Goal: Transaction & Acquisition: Obtain resource

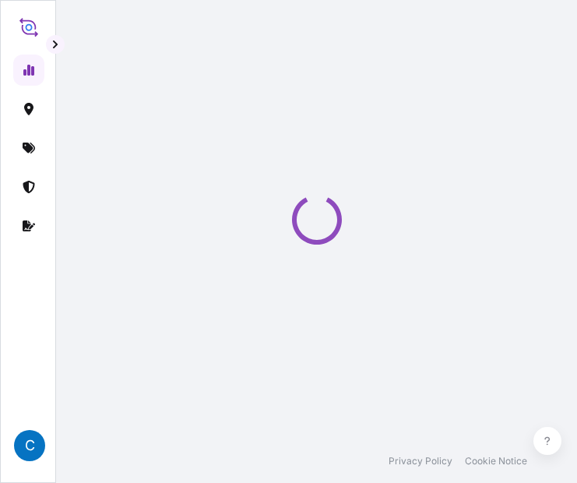
select select "2025"
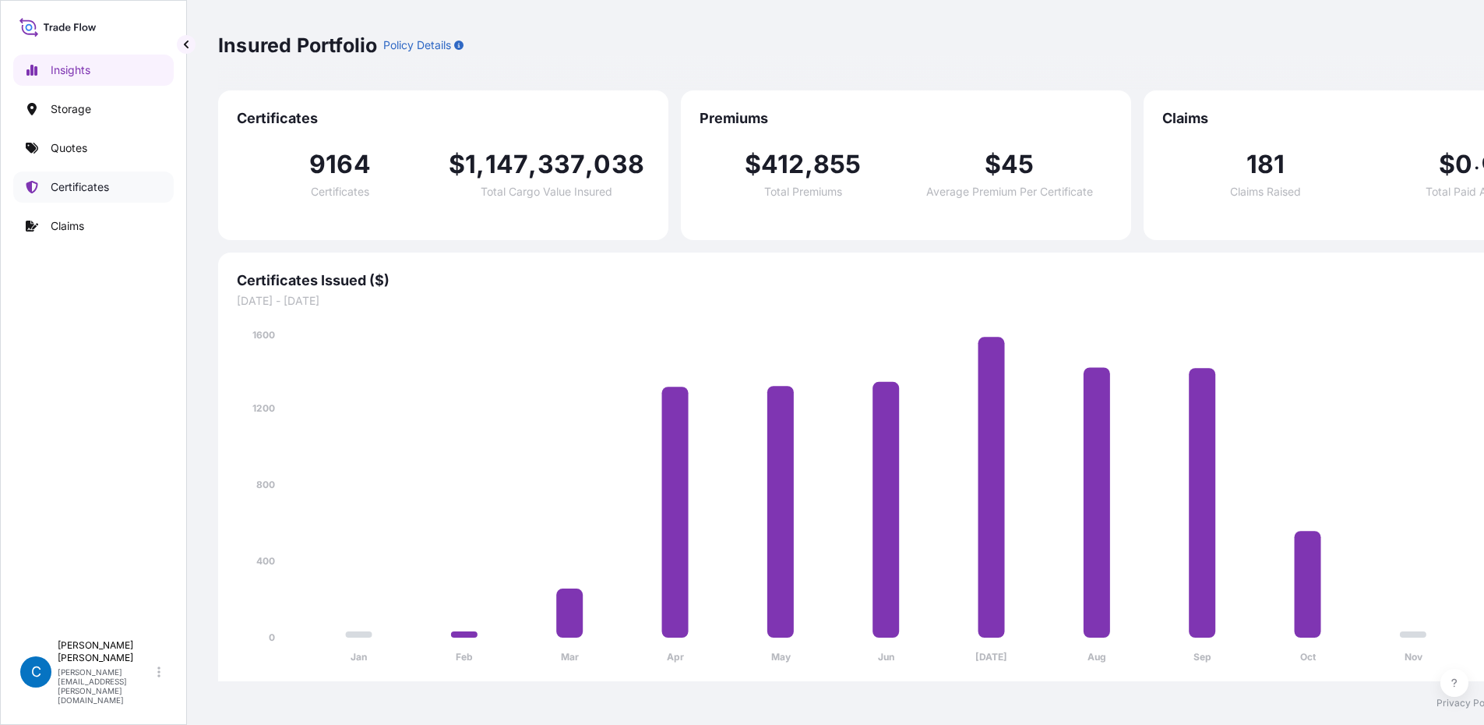
click at [129, 189] on link "Certificates" at bounding box center [93, 186] width 160 height 31
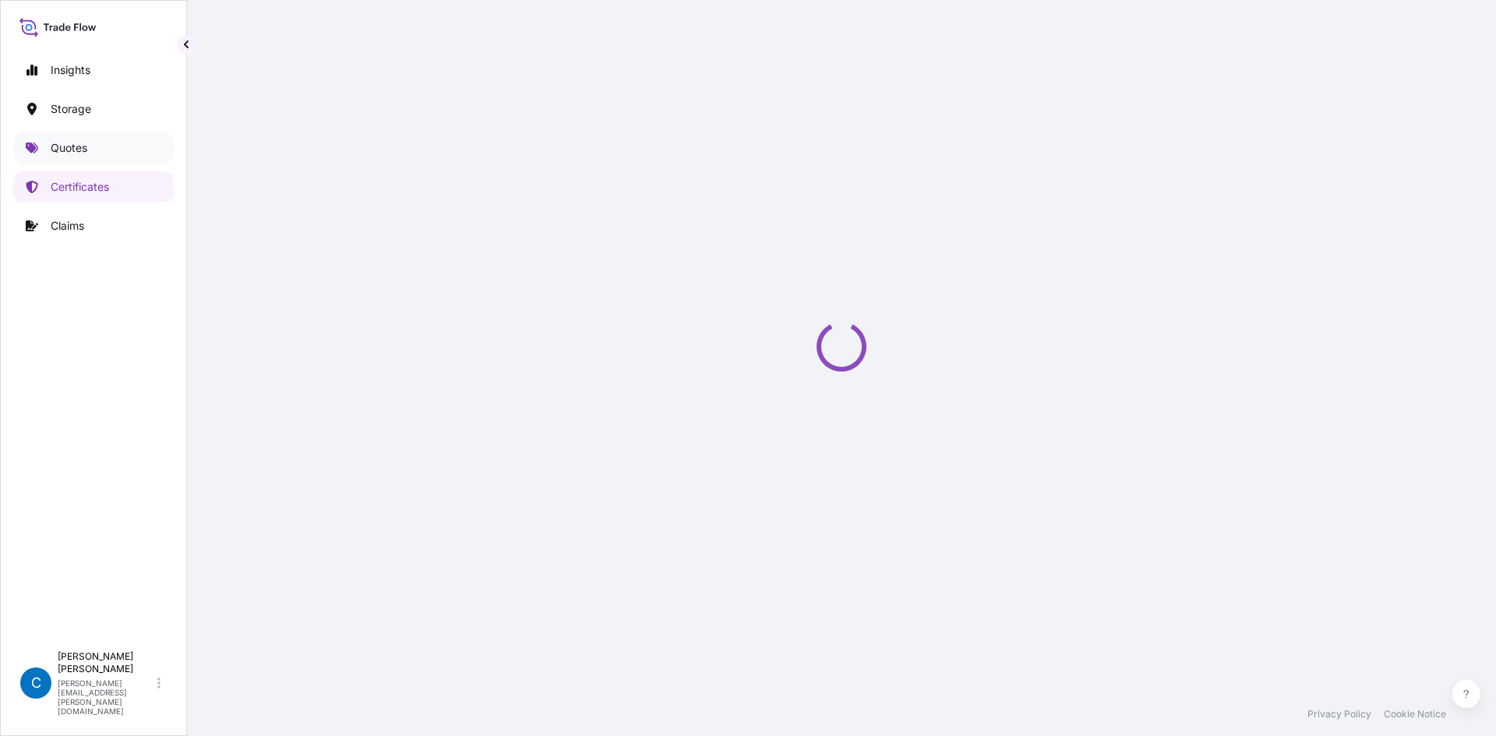
click at [129, 157] on link "Quotes" at bounding box center [93, 147] width 160 height 31
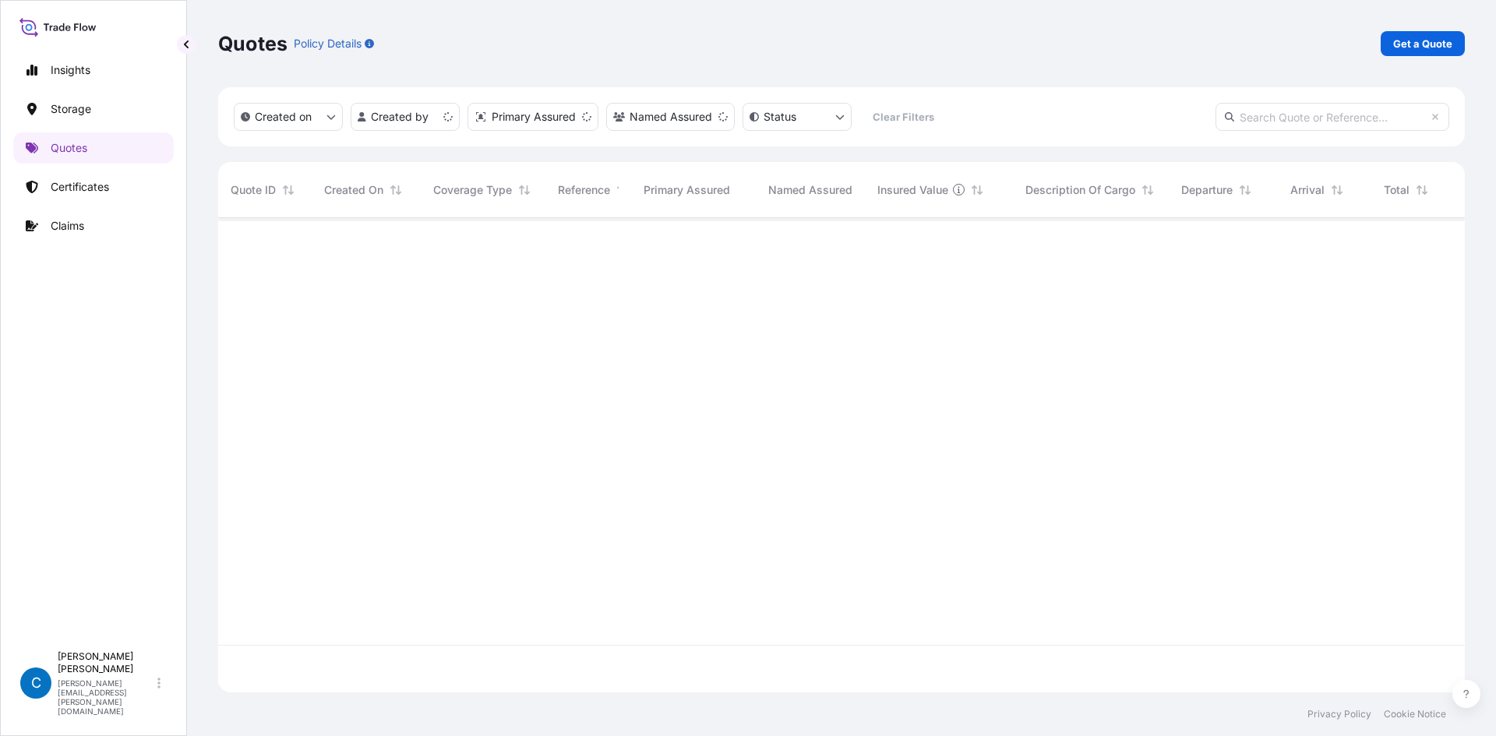
scroll to position [471, 1235]
click at [588, 43] on p "Get a Quote" at bounding box center [1422, 44] width 59 height 16
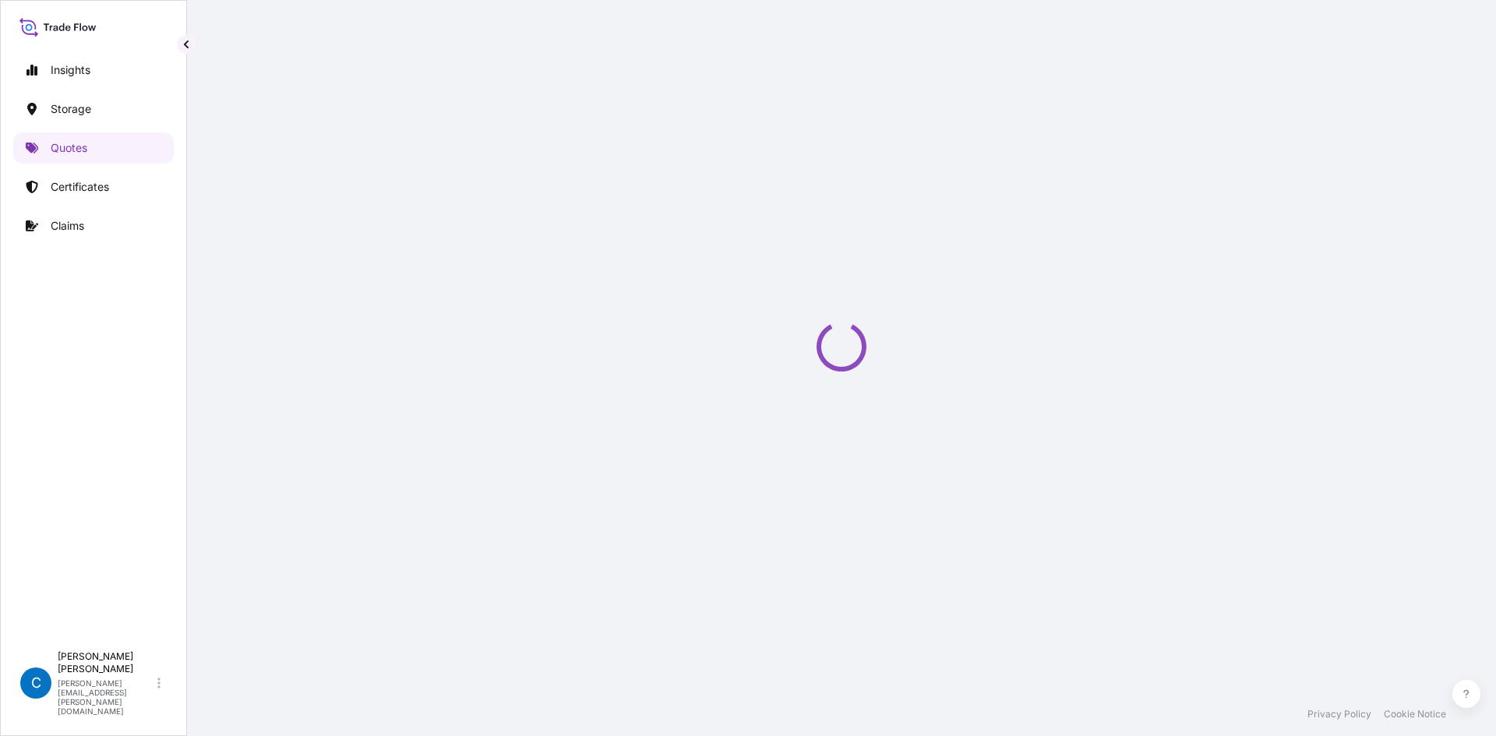
select select "Water"
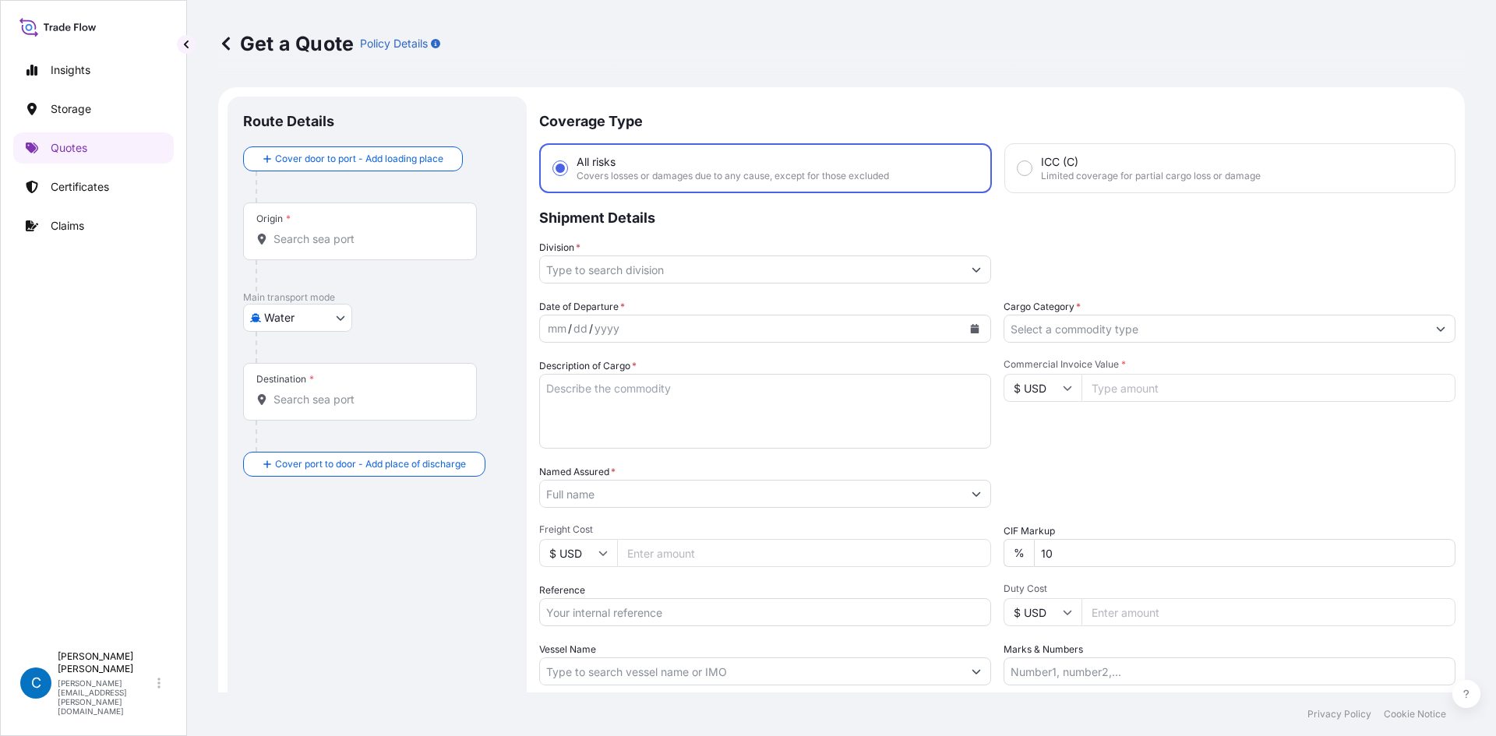
scroll to position [25, 0]
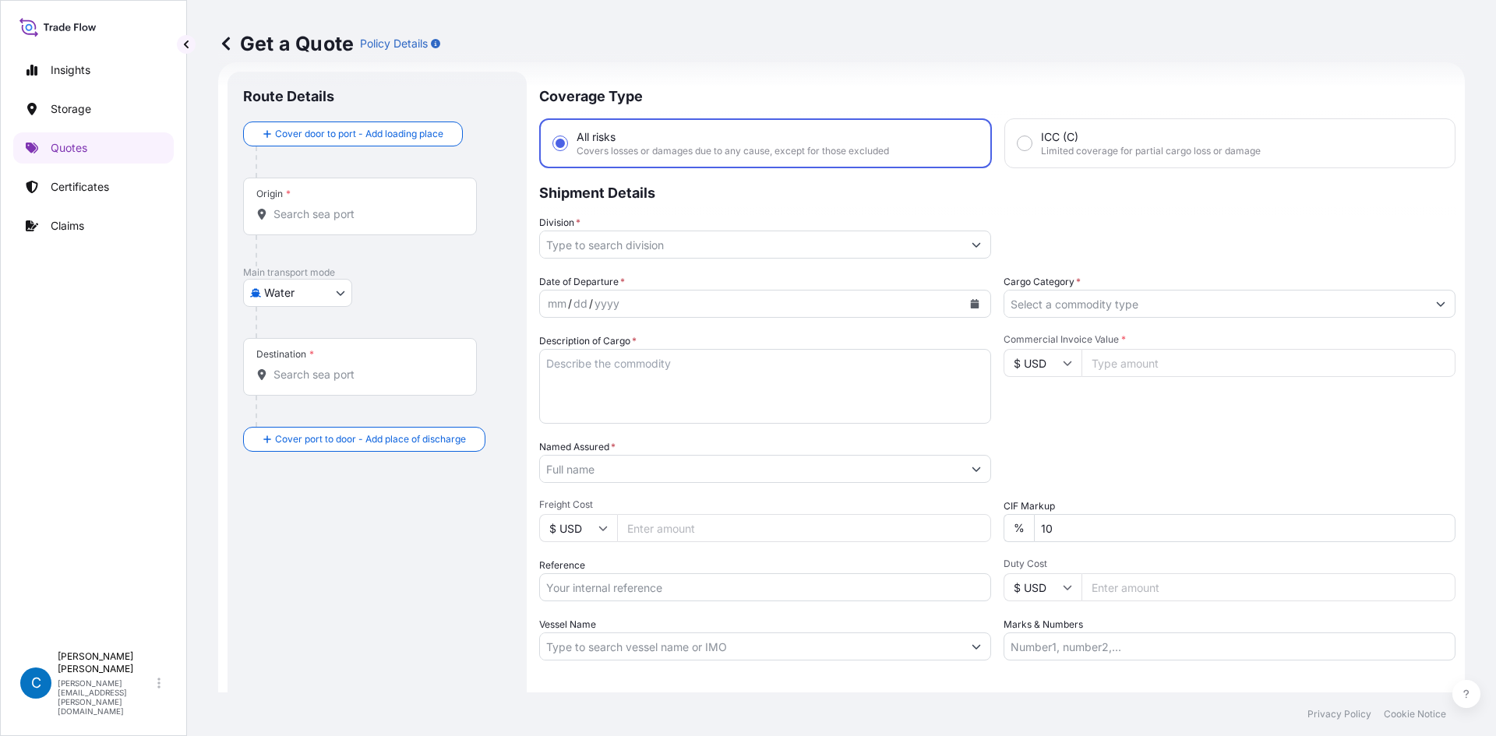
click at [349, 213] on input "Origin *" at bounding box center [365, 214] width 184 height 16
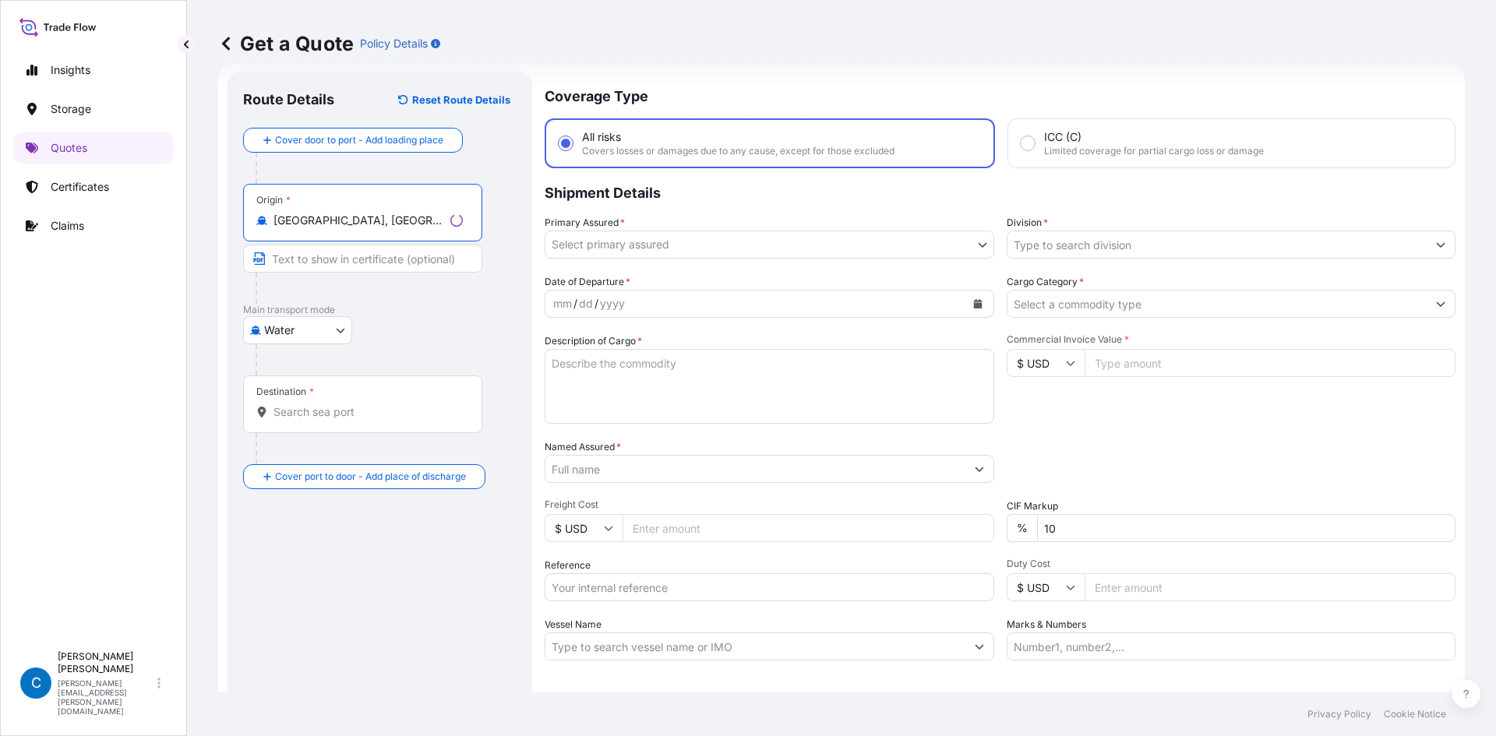
type input "[GEOGRAPHIC_DATA], [GEOGRAPHIC_DATA]"
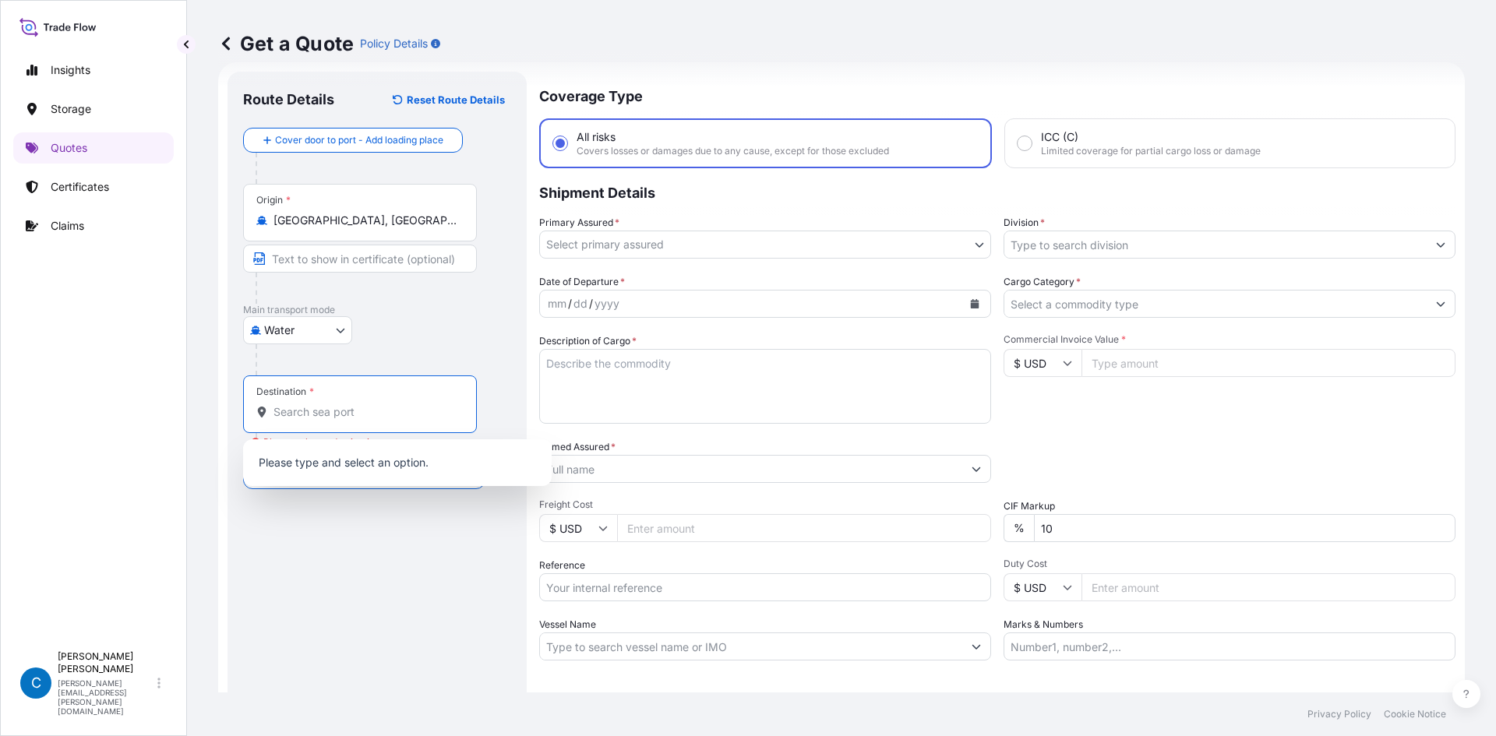
click at [310, 410] on input "Destination * Please select a destination" at bounding box center [365, 412] width 184 height 16
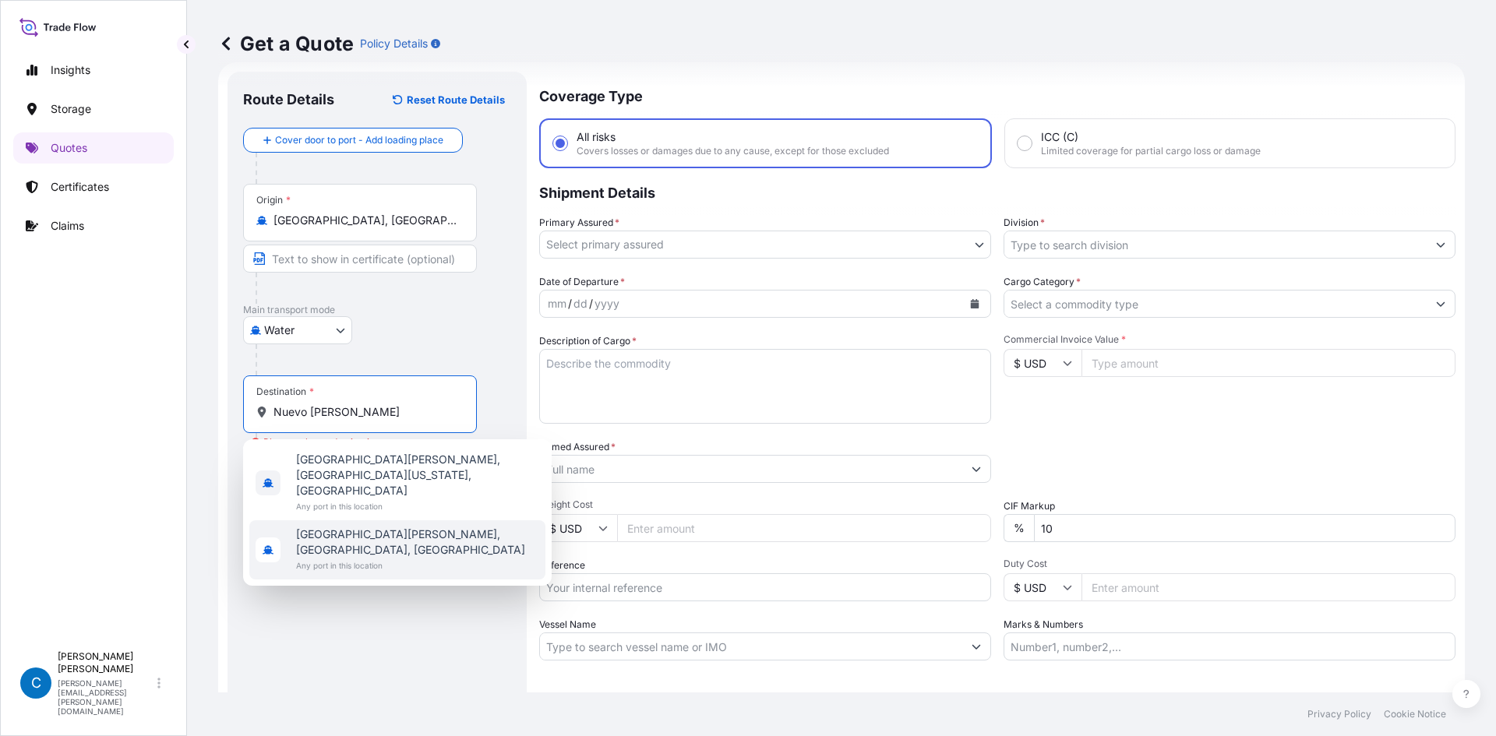
click at [358, 494] on span "Any port in this location" at bounding box center [417, 566] width 243 height 16
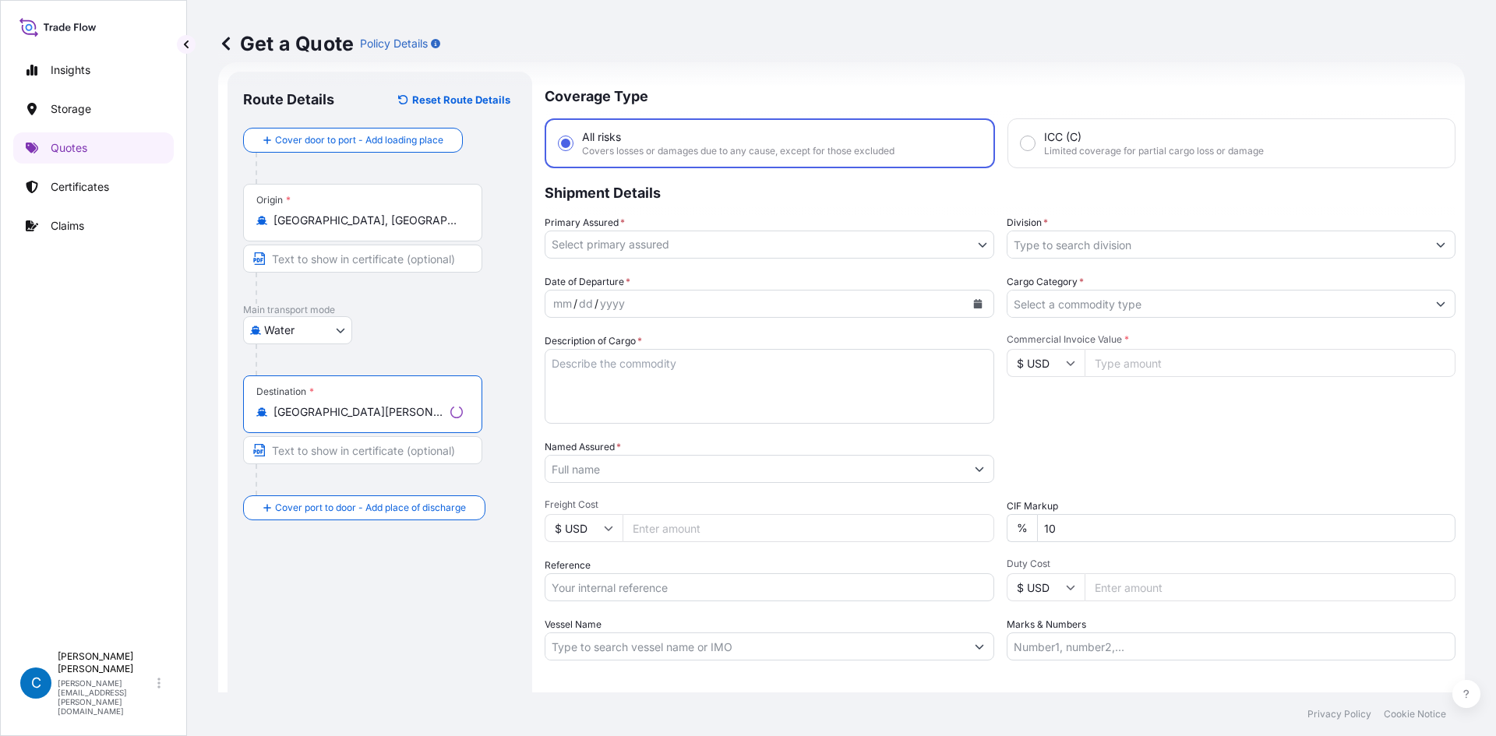
type input "[GEOGRAPHIC_DATA][PERSON_NAME], [GEOGRAPHIC_DATA], [GEOGRAPHIC_DATA]"
click at [353, 449] on input "Text to appear on certificate" at bounding box center [362, 450] width 239 height 28
type input "[GEOGRAPHIC_DATA][PERSON_NAME], [GEOGRAPHIC_DATA]"
click at [588, 244] on body "Insights Storage Quotes Certificates Claims C [PERSON_NAME] [PERSON_NAME][EMAIL…" at bounding box center [748, 368] width 1496 height 736
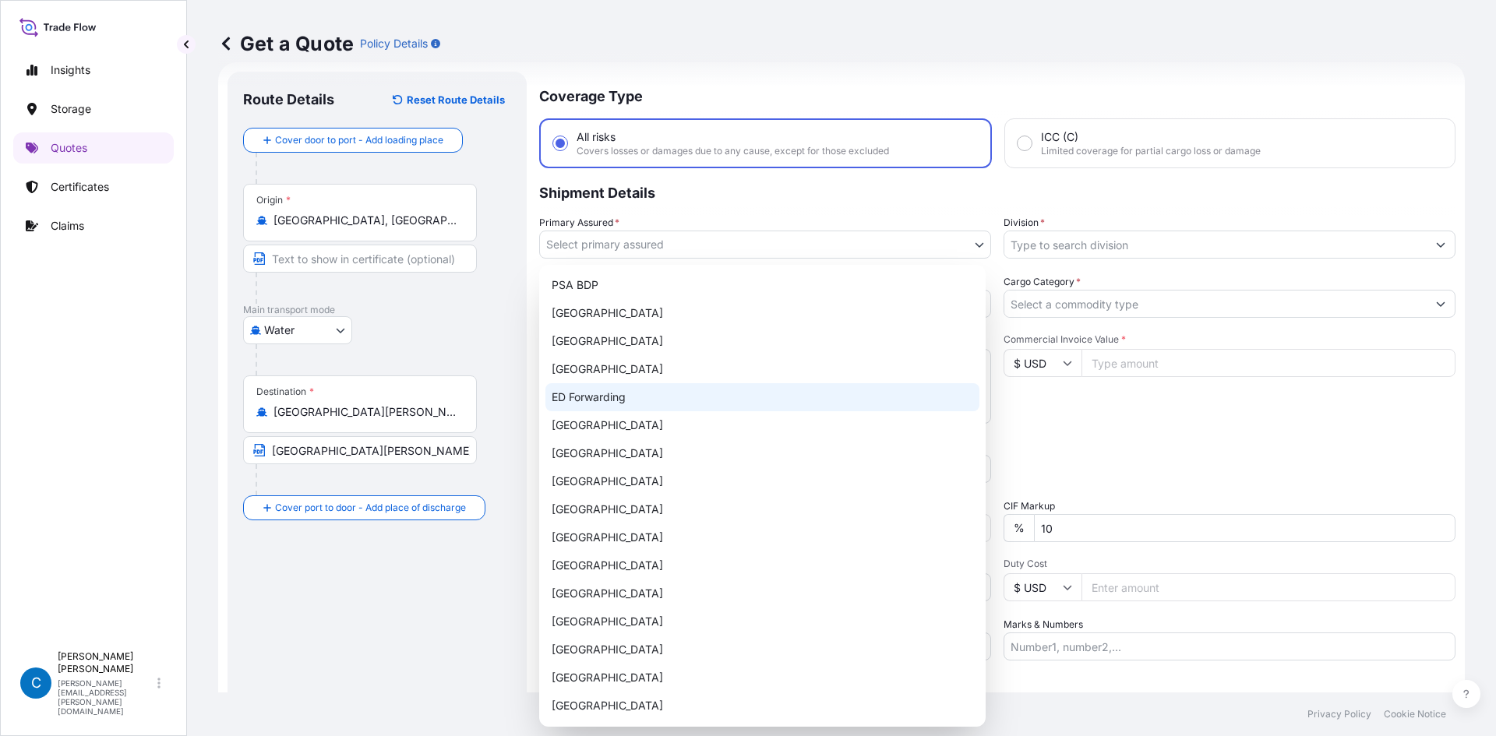
click at [588, 386] on div "ED Forwarding" at bounding box center [762, 397] width 434 height 28
select select "32195"
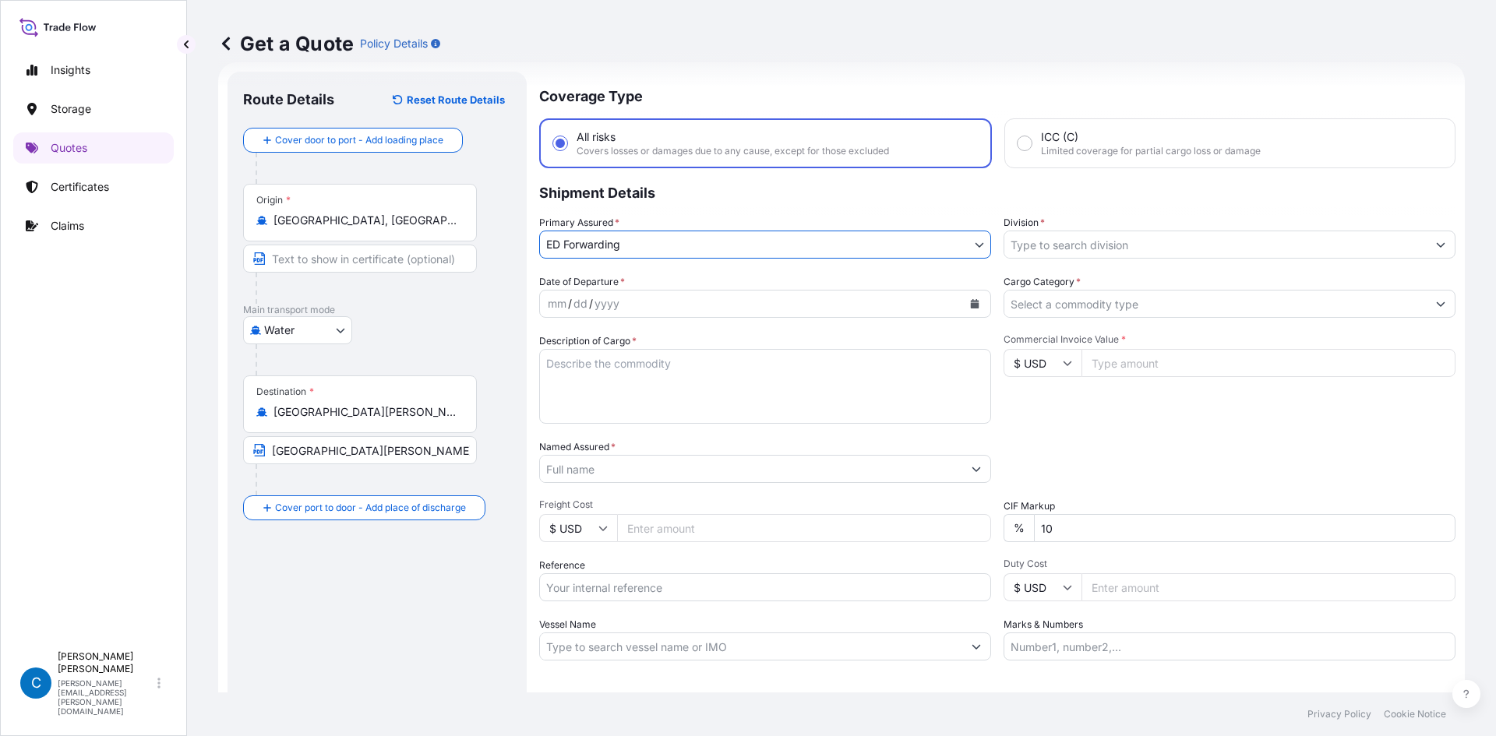
click at [588, 256] on input "Division *" at bounding box center [1215, 245] width 422 height 28
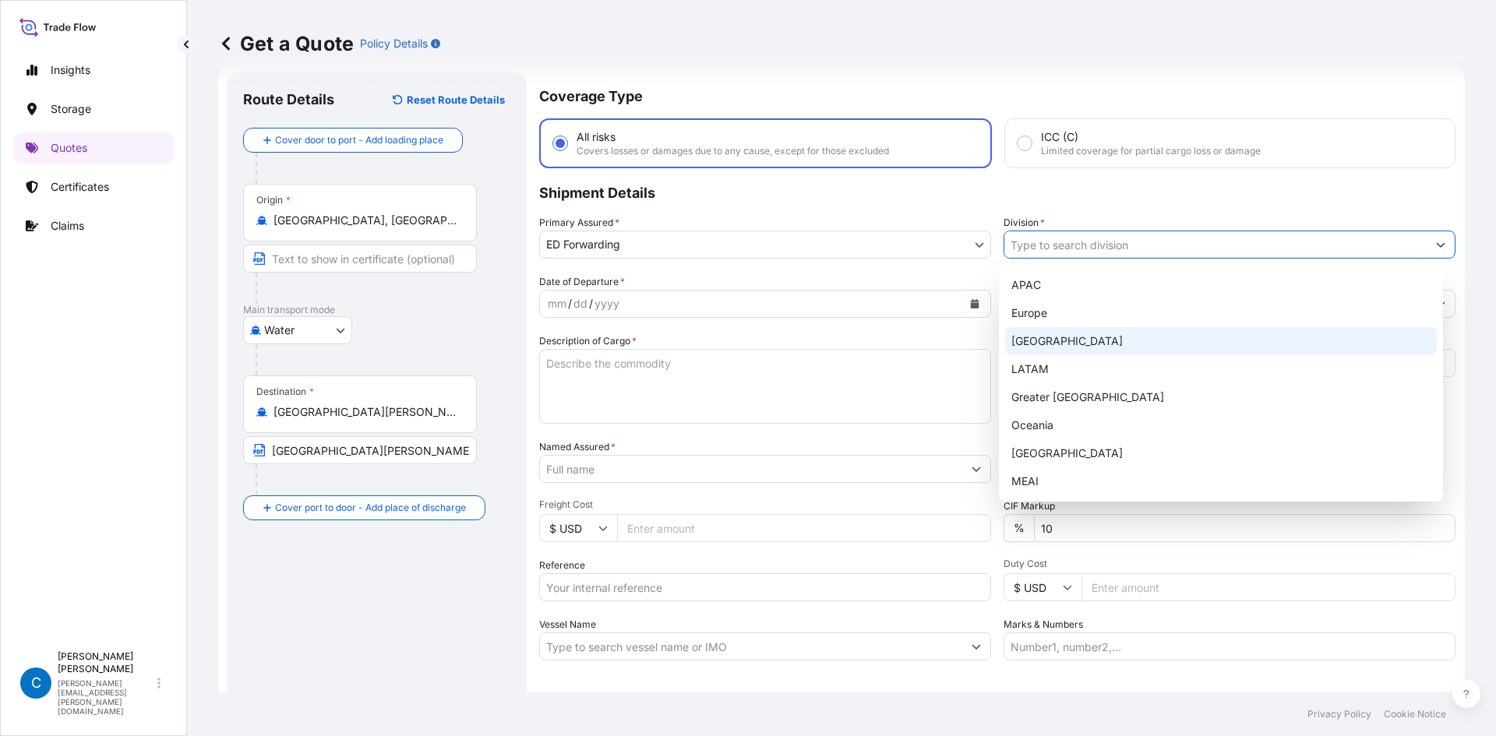
click at [588, 340] on div "[GEOGRAPHIC_DATA]" at bounding box center [1221, 341] width 432 height 28
type input "[GEOGRAPHIC_DATA]"
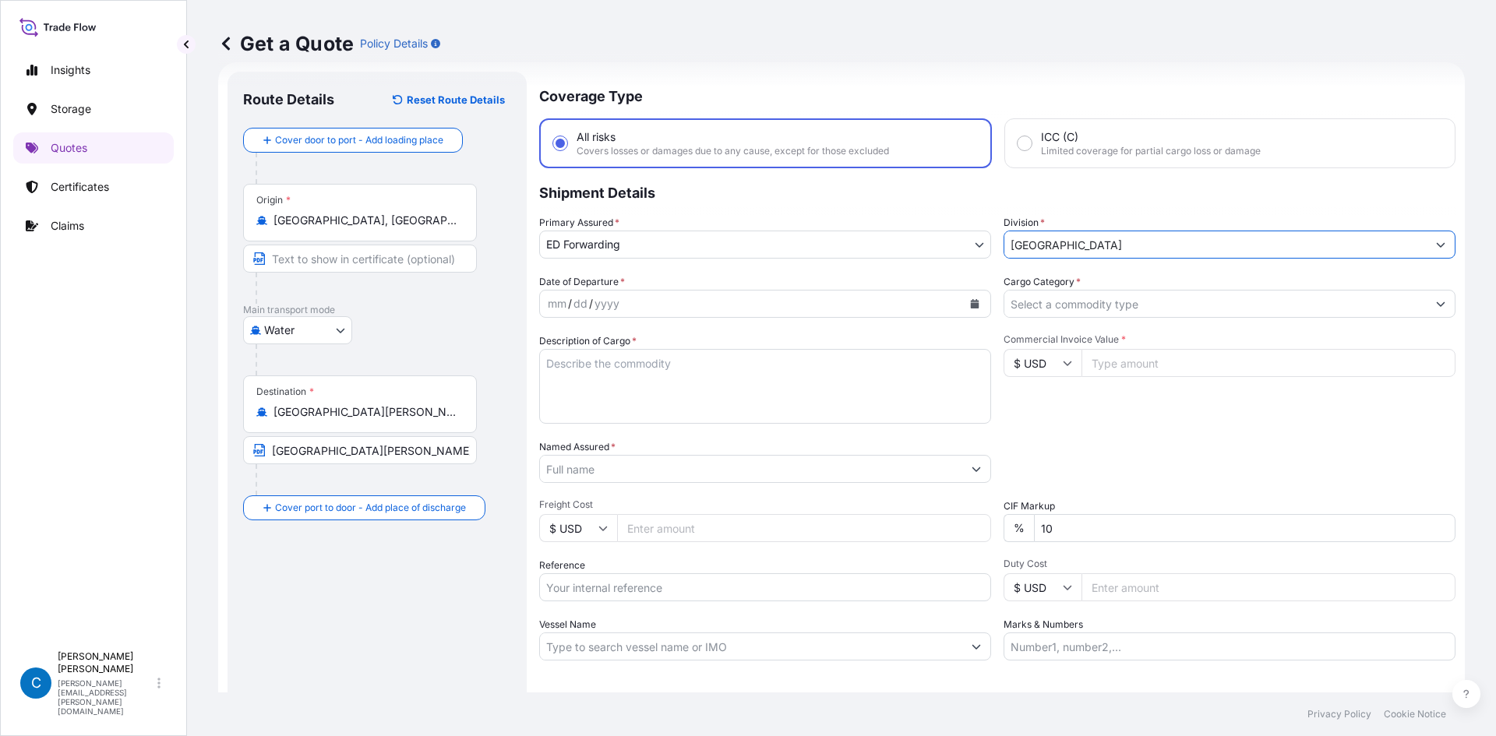
click at [588, 303] on div "mm / dd / yyyy" at bounding box center [751, 304] width 422 height 28
click at [588, 298] on button "Calendar" at bounding box center [974, 303] width 25 height 25
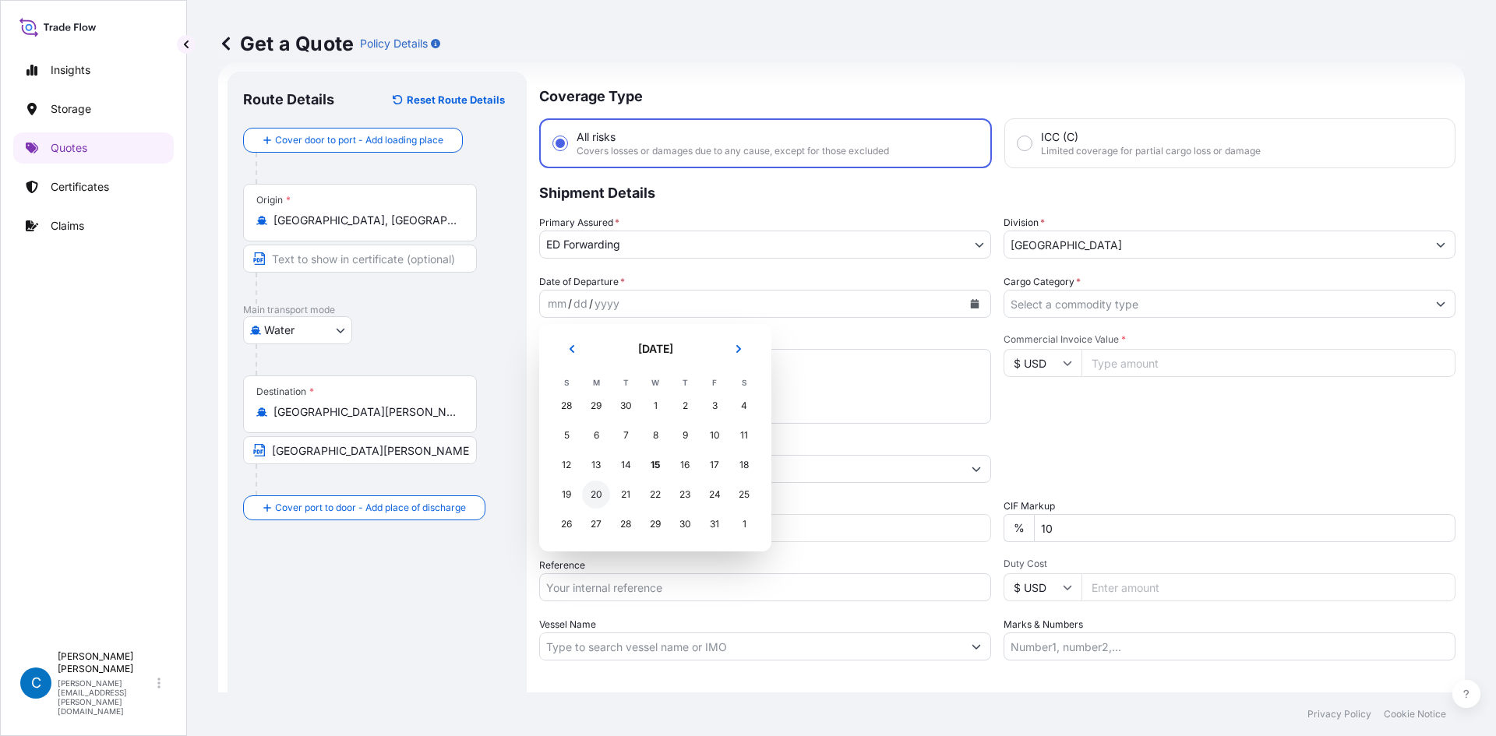
click at [588, 489] on div "20" at bounding box center [596, 495] width 28 height 28
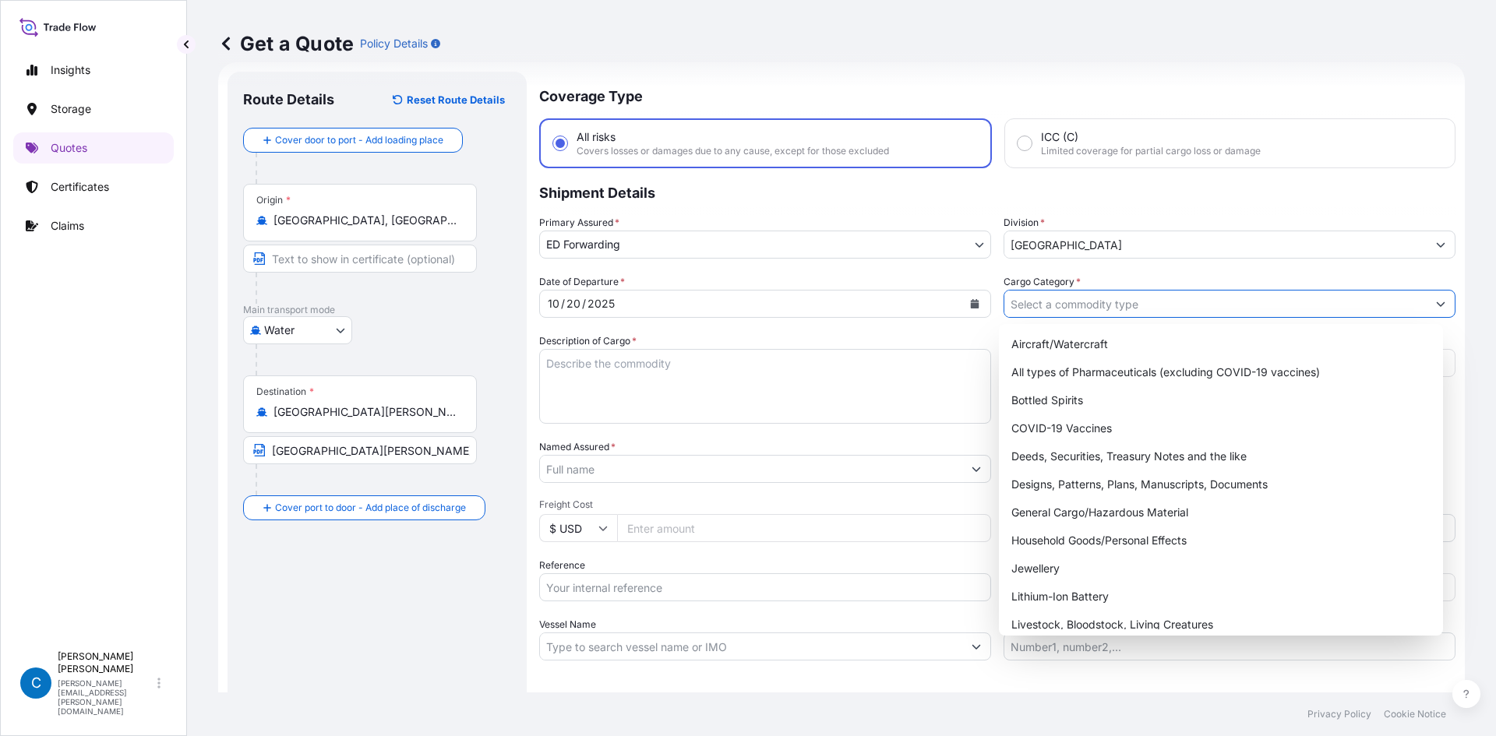
click at [588, 308] on input "Cargo Category *" at bounding box center [1215, 304] width 422 height 28
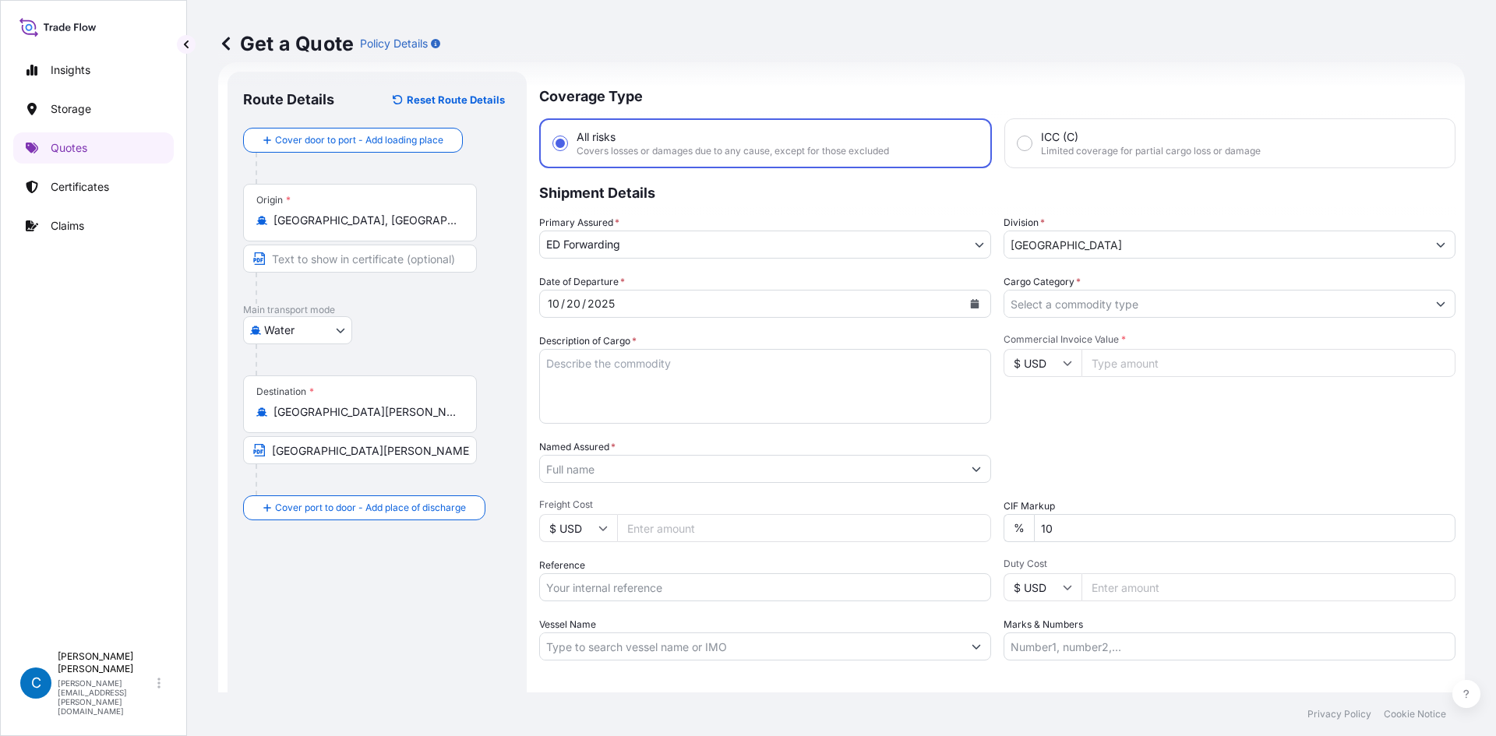
click at [588, 300] on input "Cargo Category *" at bounding box center [1215, 304] width 422 height 28
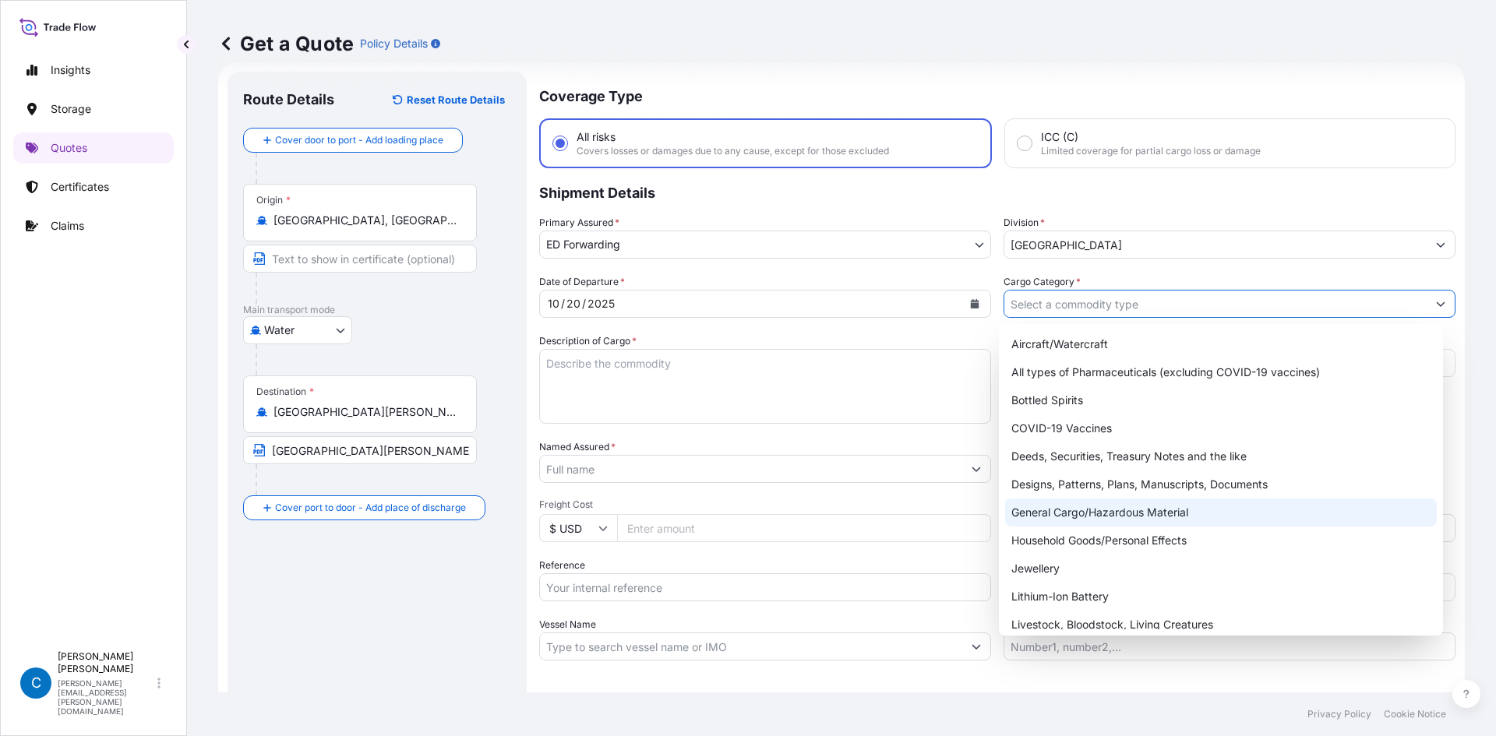
click at [588, 494] on div "General Cargo/Hazardous Material" at bounding box center [1221, 513] width 432 height 28
type input "General Cargo/Hazardous Material"
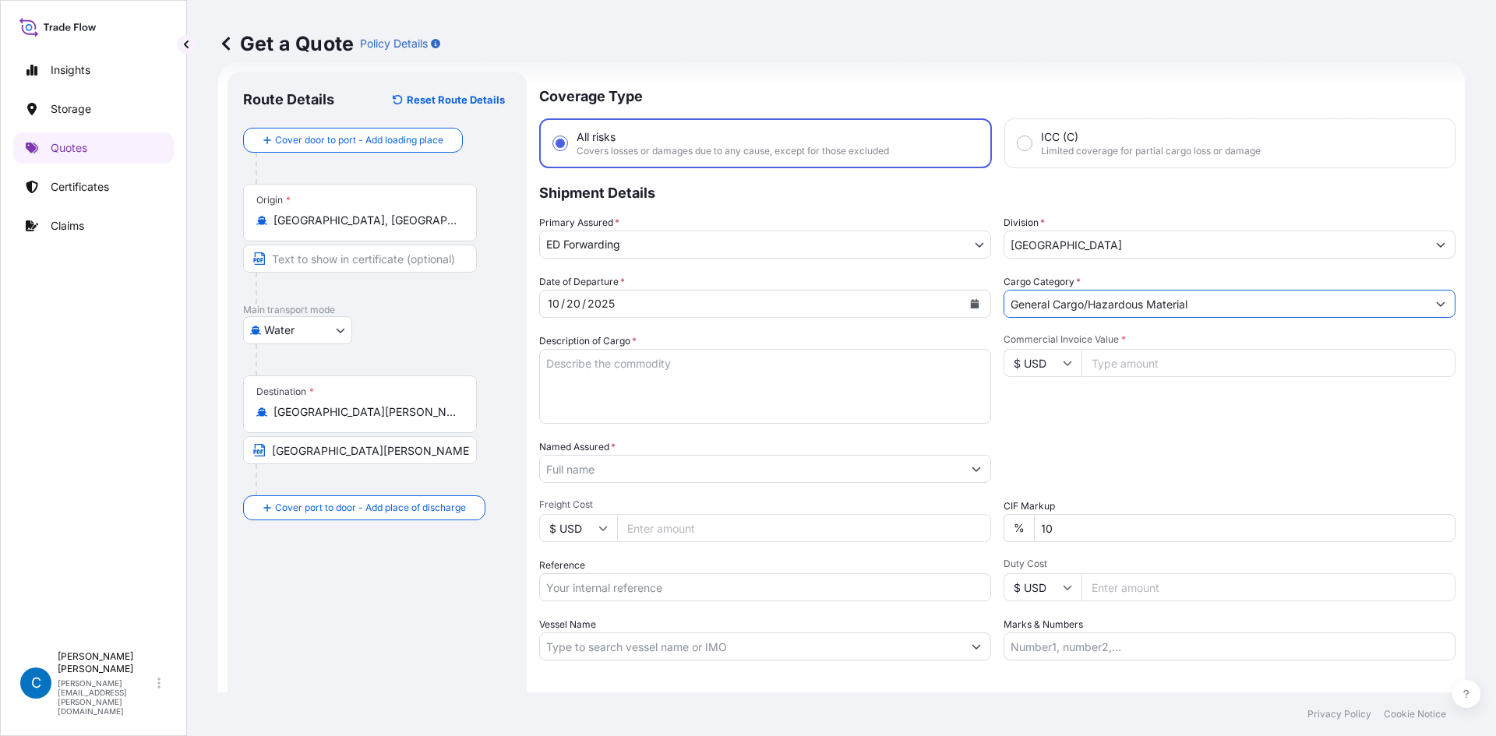
click at [588, 349] on textarea "Description of Cargo *" at bounding box center [765, 386] width 452 height 75
click at [588, 364] on textarea "Description of Cargo *" at bounding box center [765, 386] width 452 height 75
paste textarea "platform-lifts/cibes"
type textarea "platform-lifts/cibes"
click at [588, 354] on input "Commercial Invoice Value *" at bounding box center [1268, 363] width 374 height 28
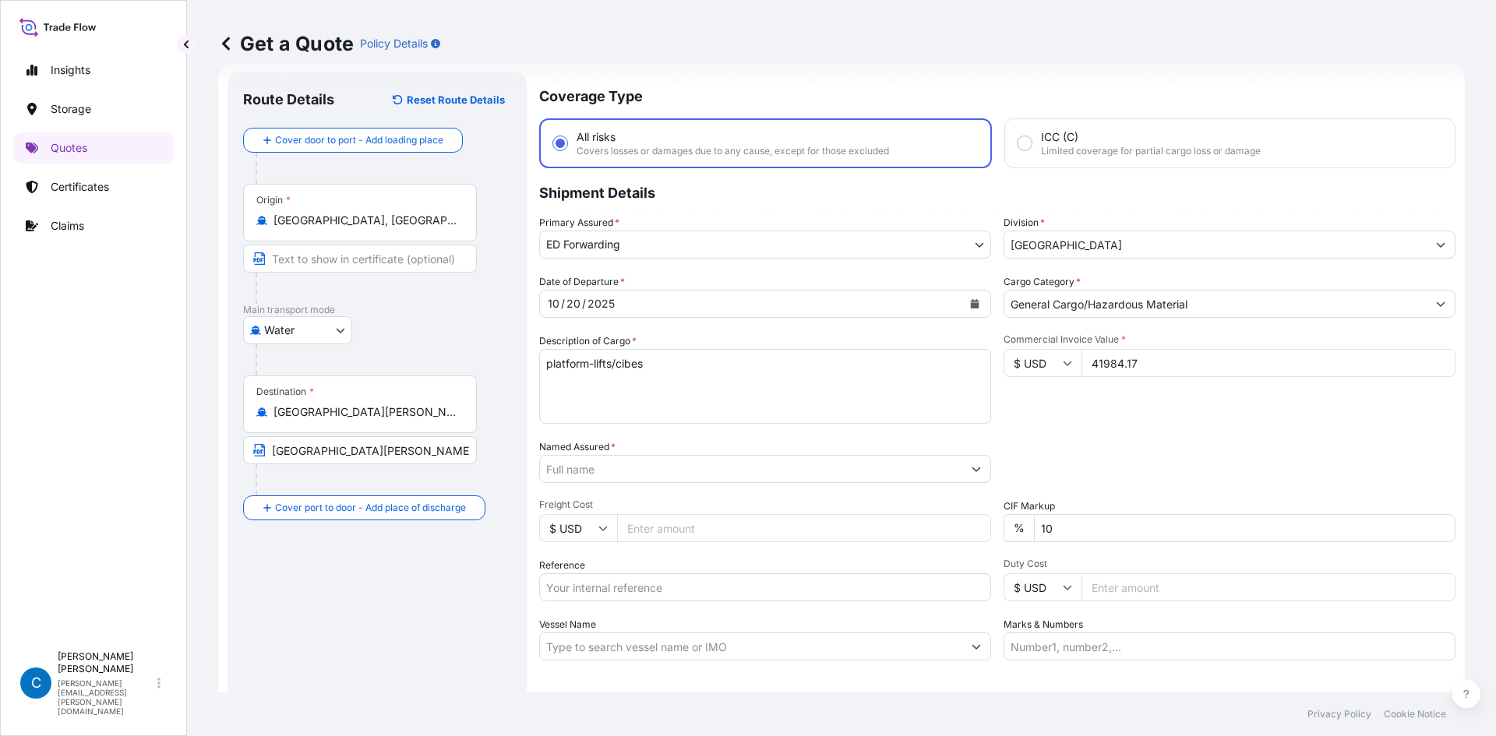
type input "41984.17"
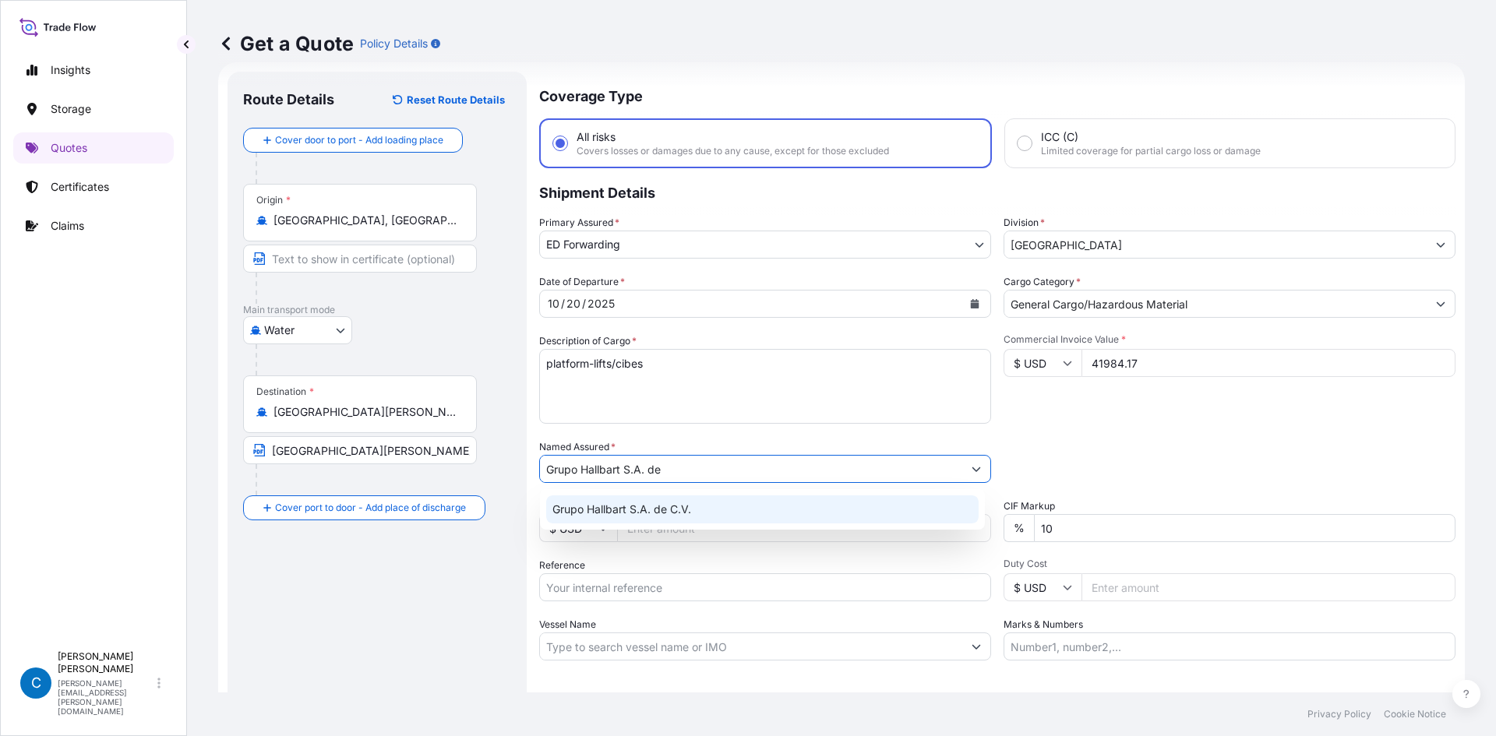
click at [588, 494] on div "Grupo Hallbart S.A. de C.V." at bounding box center [762, 510] width 432 height 28
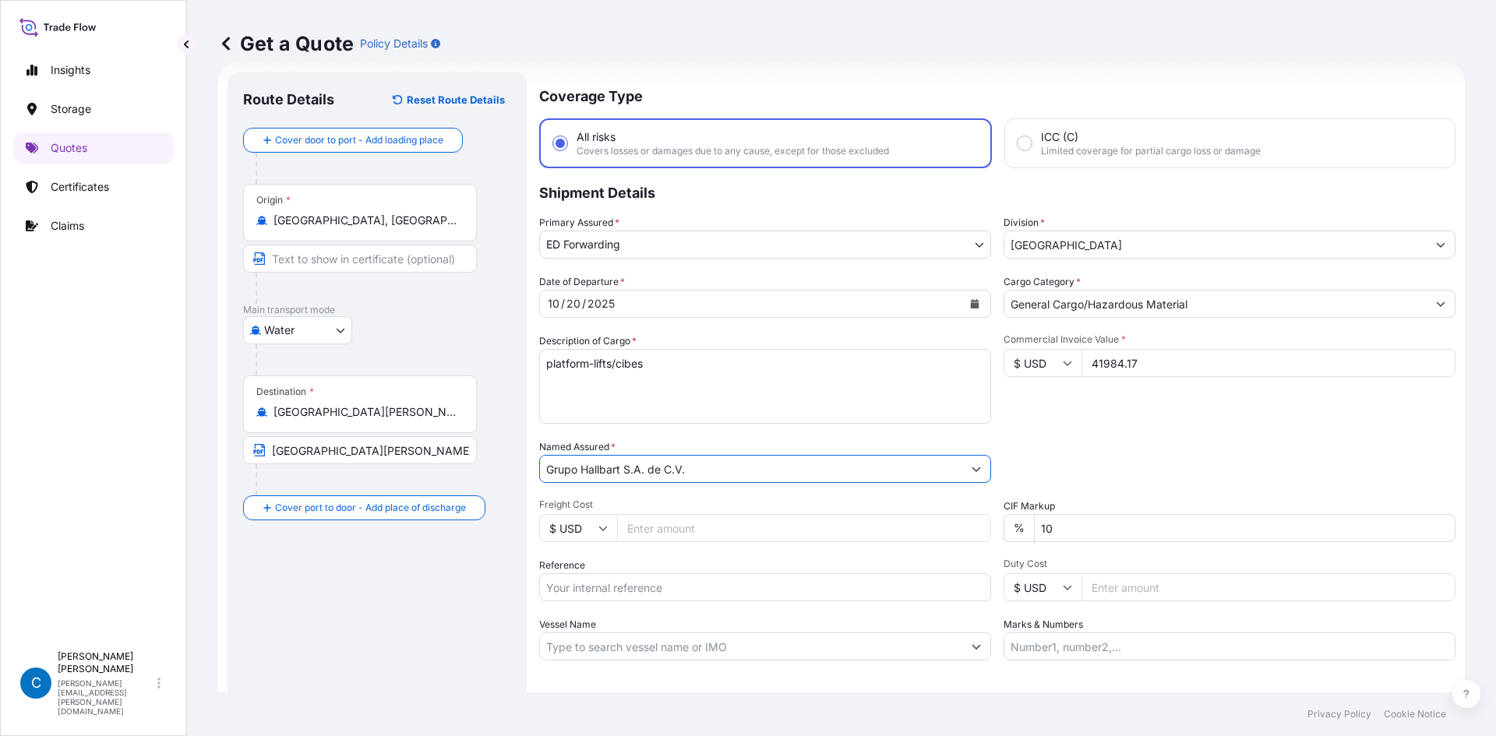
type input "Grupo Hallbart S.A. de C.V."
click at [588, 455] on div "Packing Category Type to search a container mode Please select a primary mode o…" at bounding box center [1229, 461] width 452 height 44
click at [588, 494] on input "10" at bounding box center [1244, 528] width 421 height 28
type input "0"
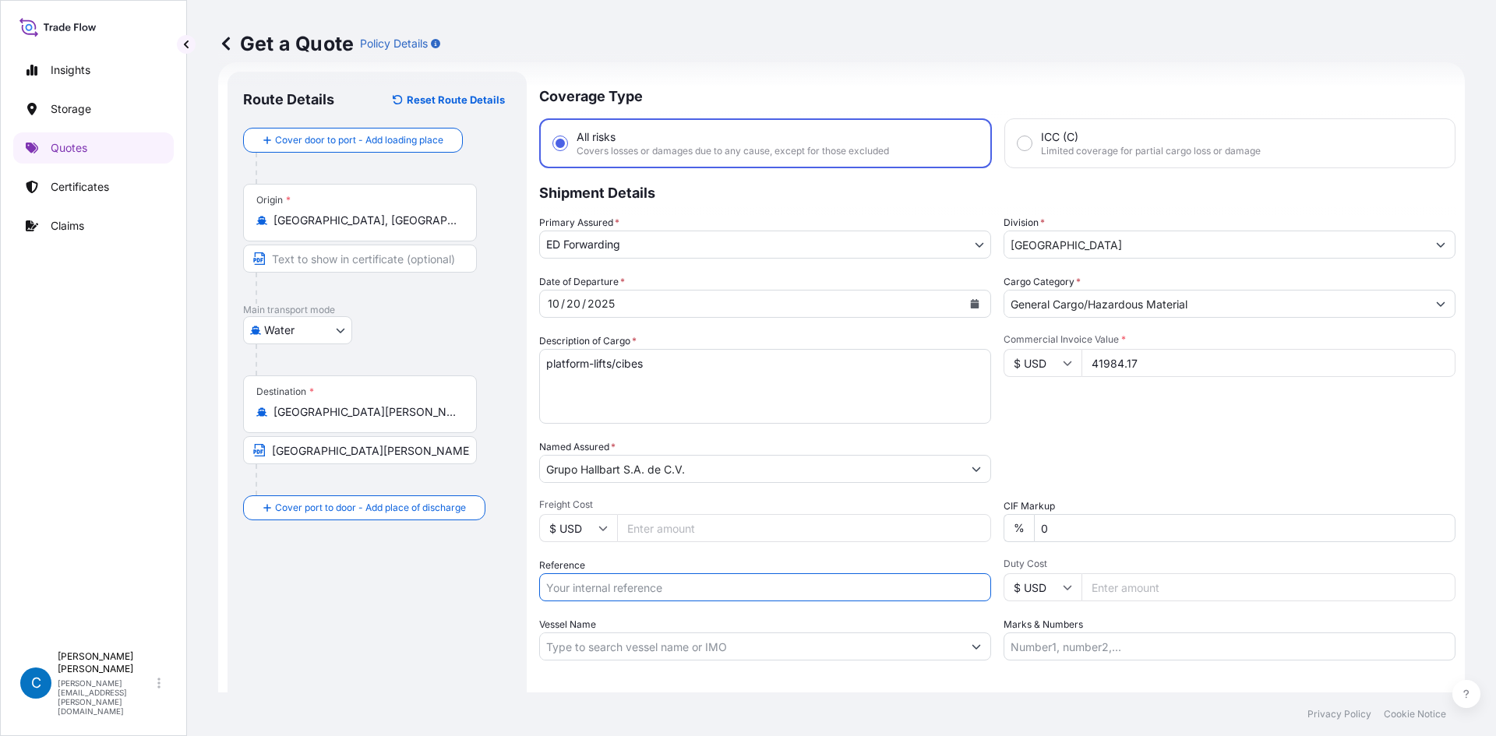
paste input "SCMXIS2510070"
type input "SCMXIS2510070"
click at [588, 415] on div "Commercial Invoice Value * $ USD 41984.17" at bounding box center [1229, 378] width 452 height 90
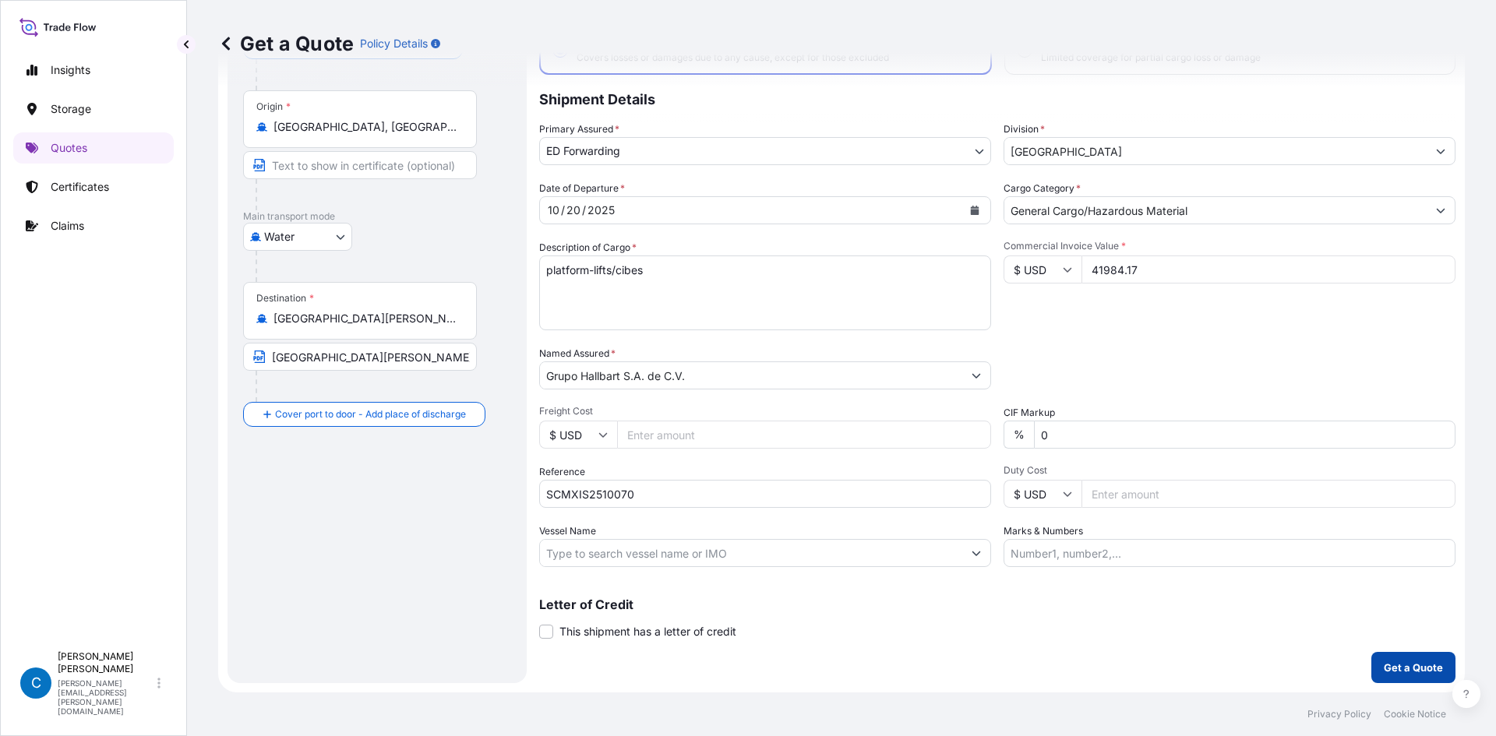
click at [588, 494] on p "Get a Quote" at bounding box center [1413, 668] width 59 height 16
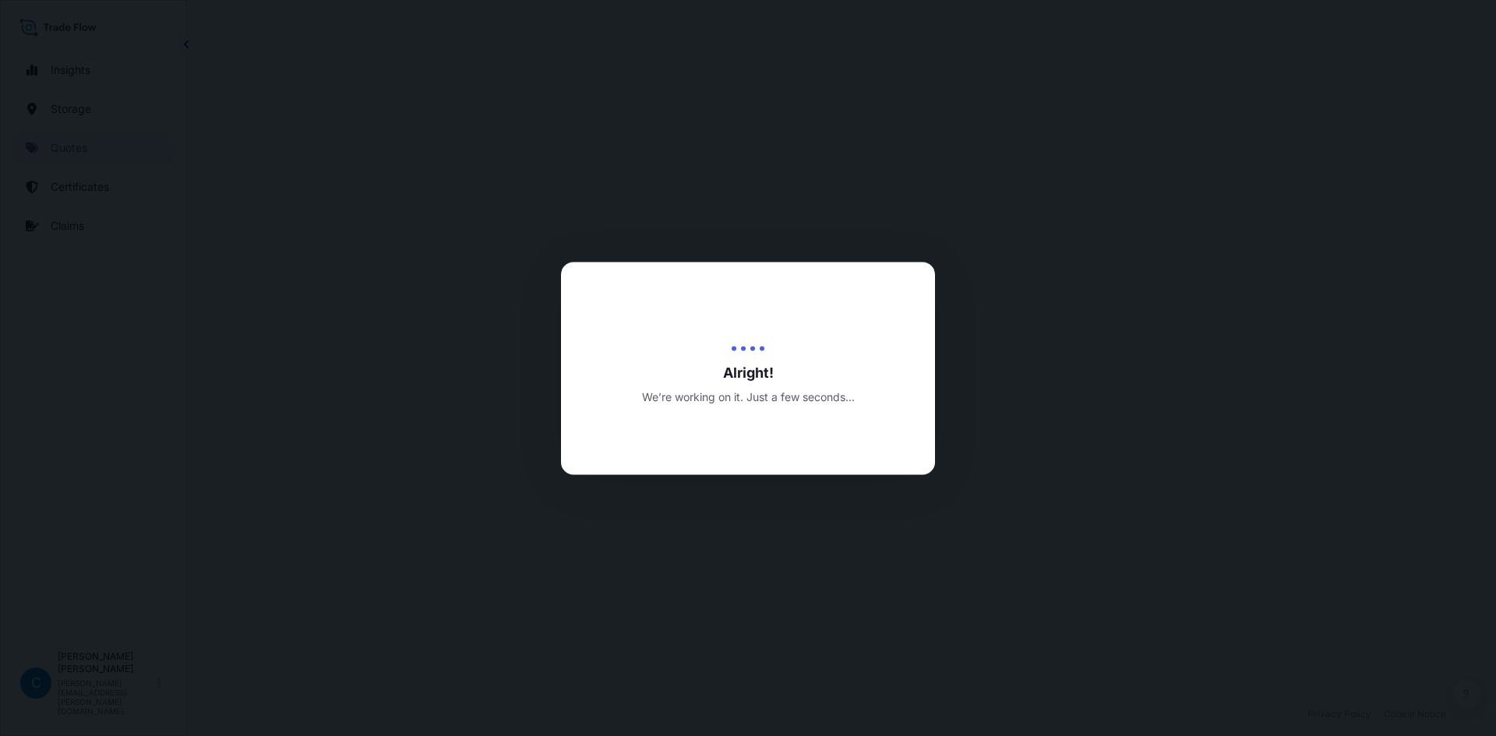
select select "Water"
select select "32195"
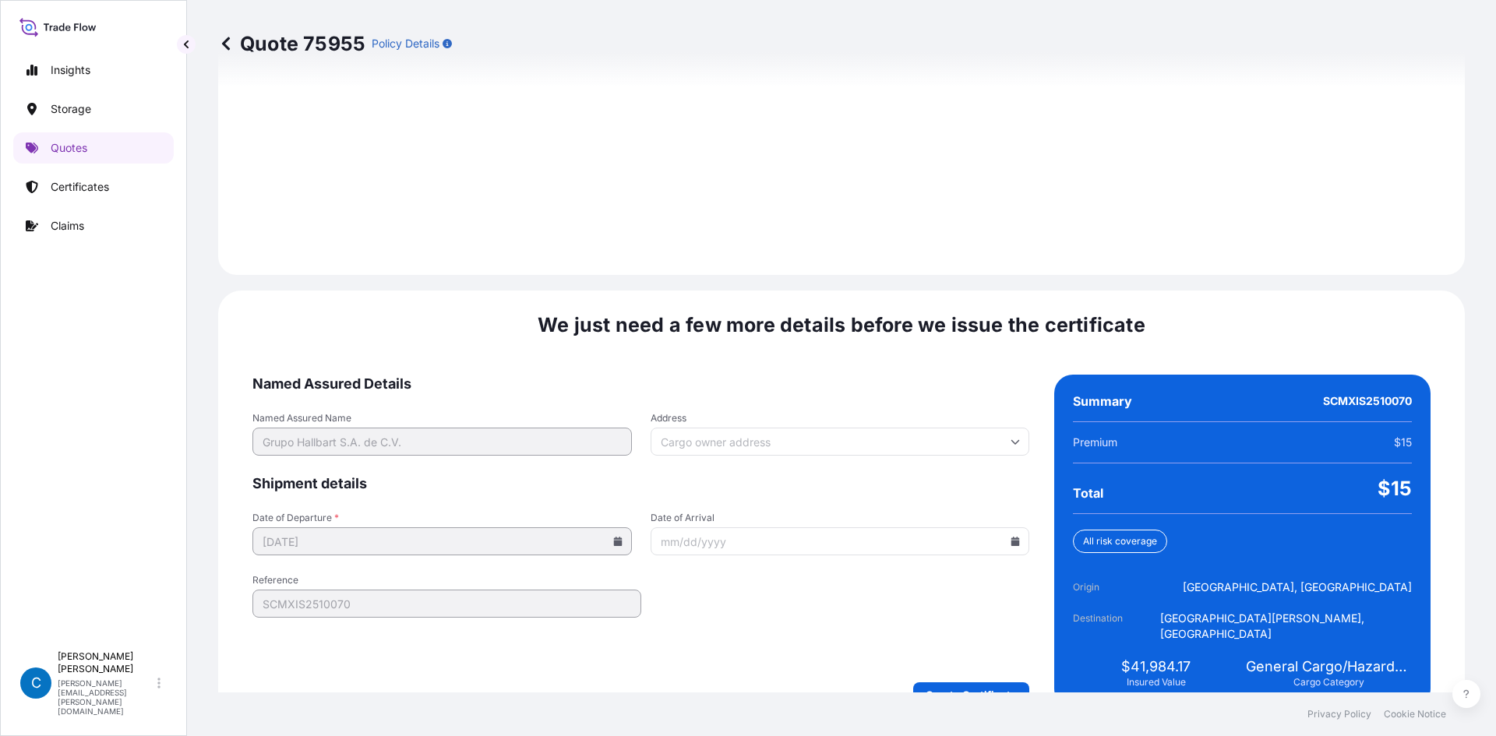
scroll to position [2154, 0]
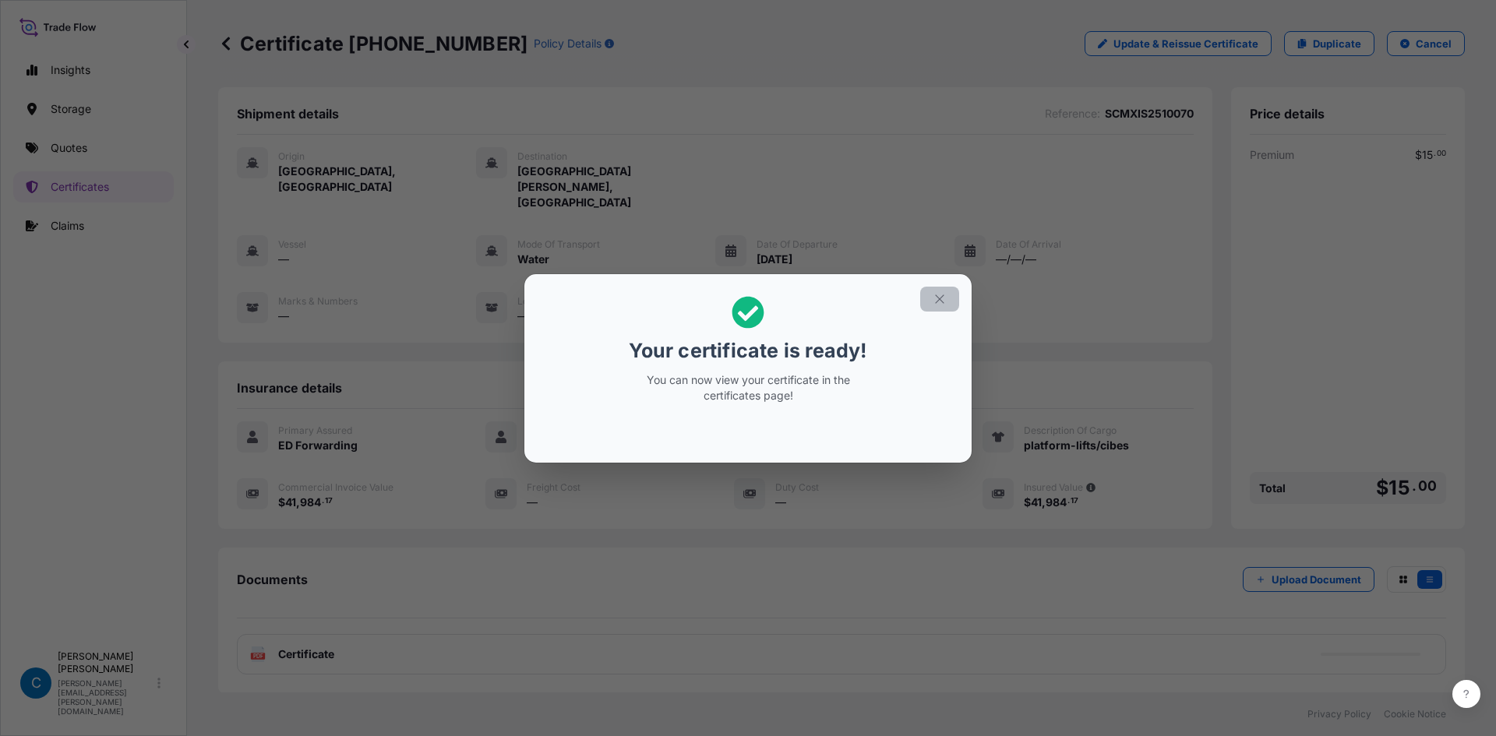
click at [588, 301] on button "button" at bounding box center [939, 299] width 39 height 25
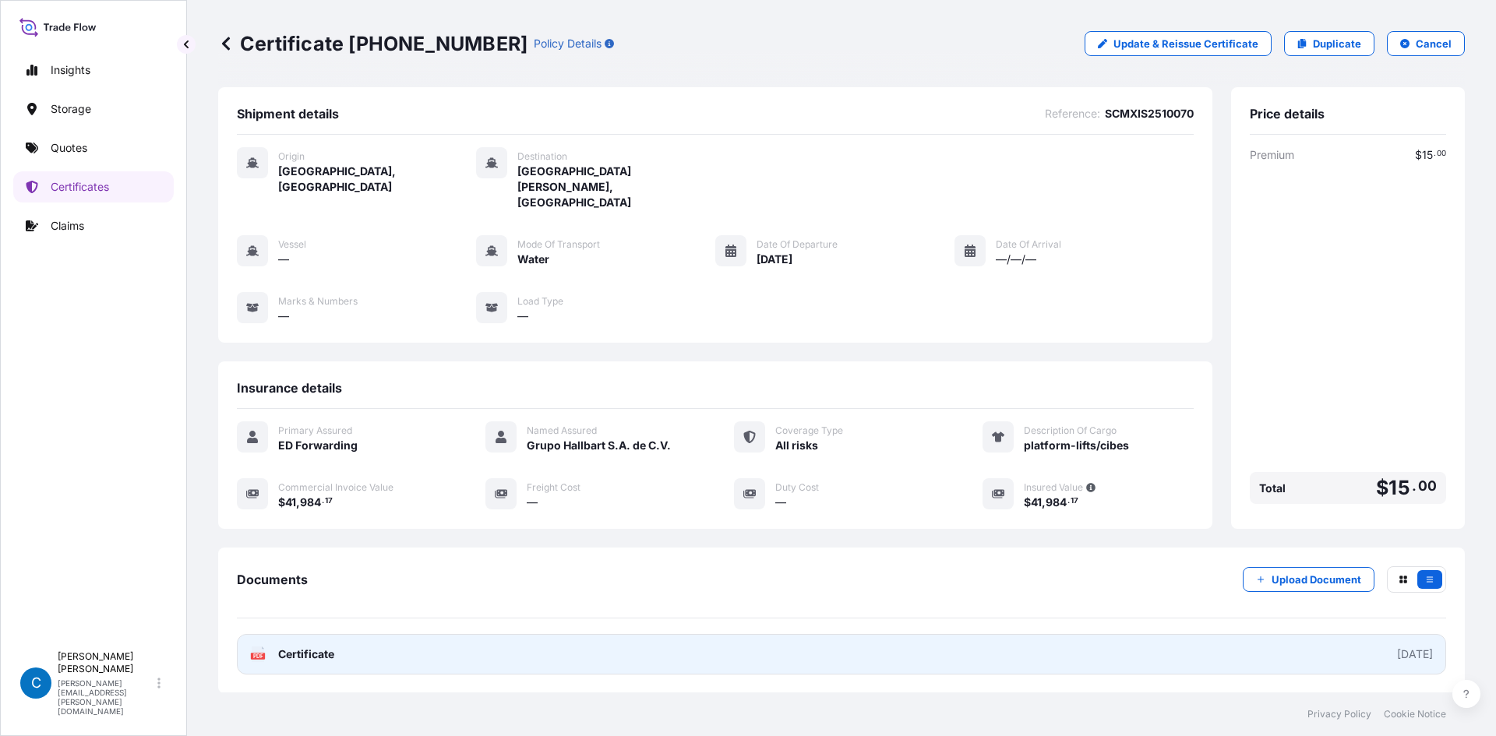
click at [588, 494] on link "PDF Certificate [DATE]" at bounding box center [841, 654] width 1209 height 41
